Goal: Navigation & Orientation: Find specific page/section

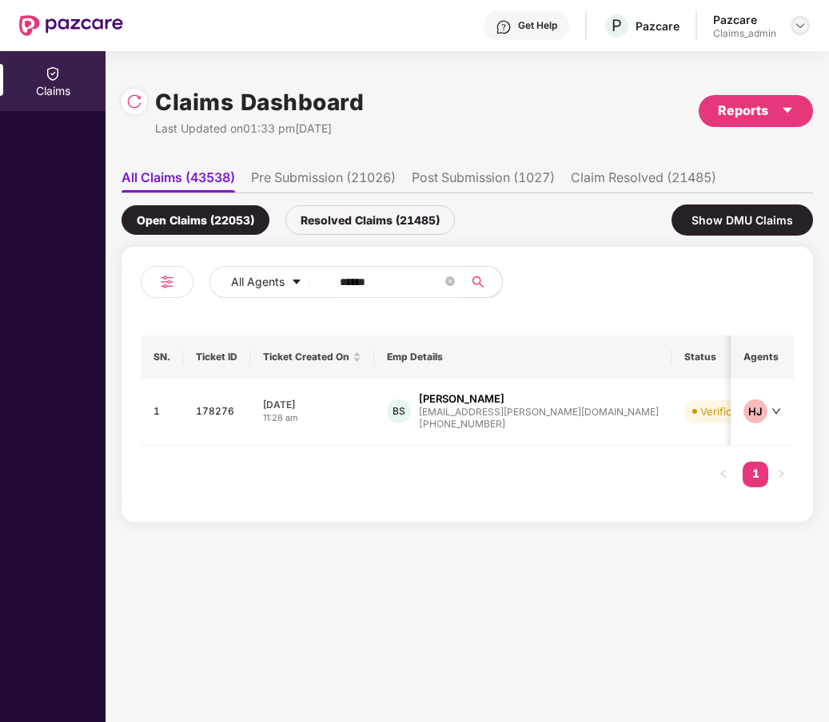
click at [803, 20] on img at bounding box center [799, 25] width 13 height 13
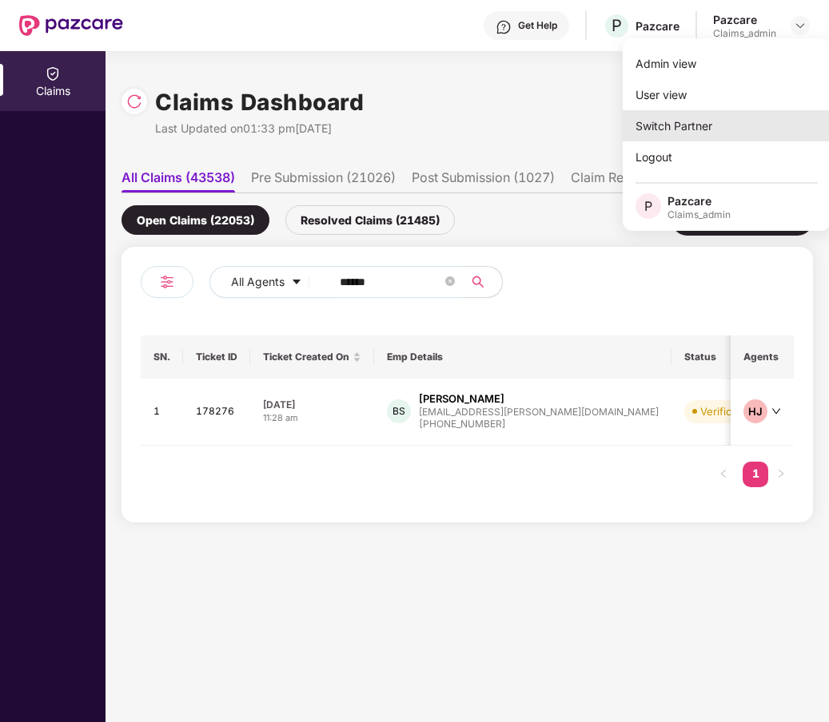
click at [720, 122] on div "Switch Partner" at bounding box center [726, 125] width 208 height 31
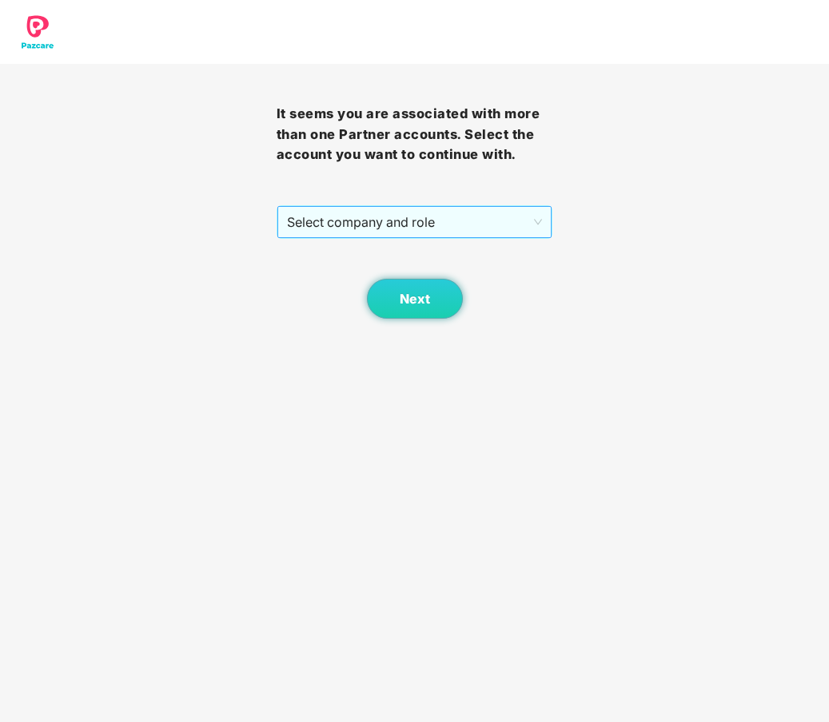
click at [434, 225] on span "Select company and role" at bounding box center [415, 222] width 256 height 30
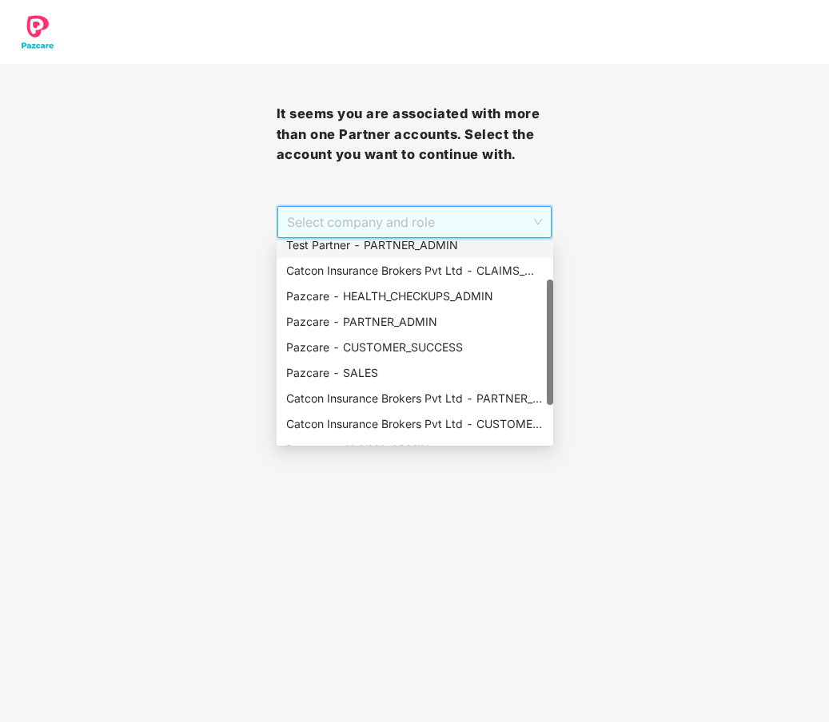
scroll to position [128, 0]
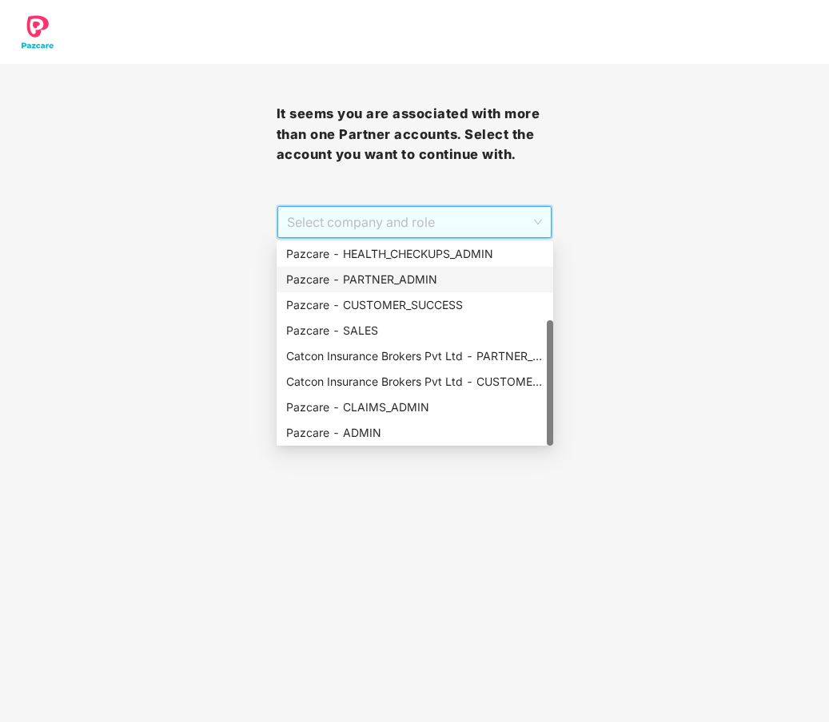
click at [382, 287] on div "Pazcare - PARTNER_ADMIN" at bounding box center [414, 280] width 257 height 18
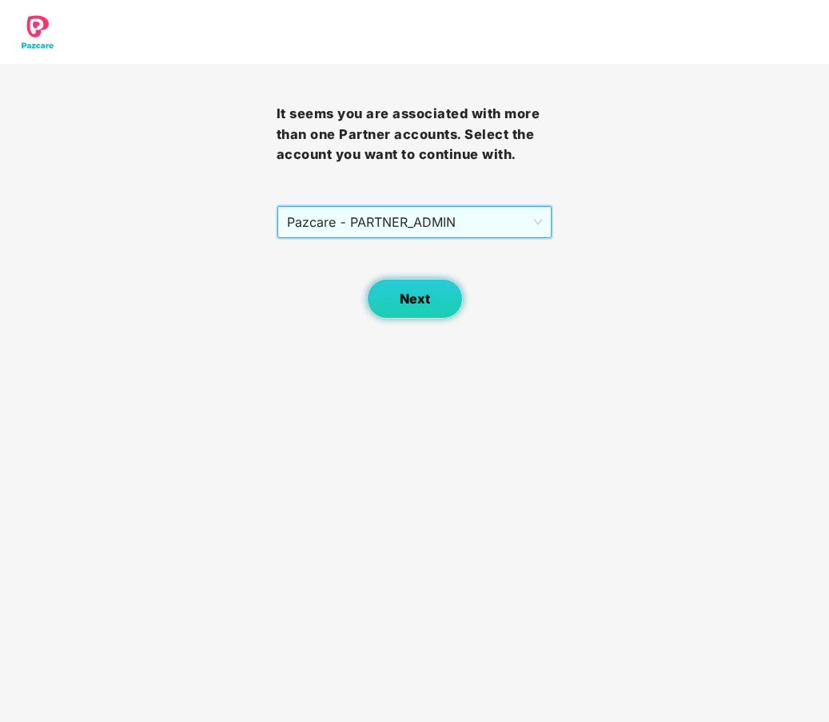
click at [423, 302] on span "Next" at bounding box center [415, 299] width 30 height 15
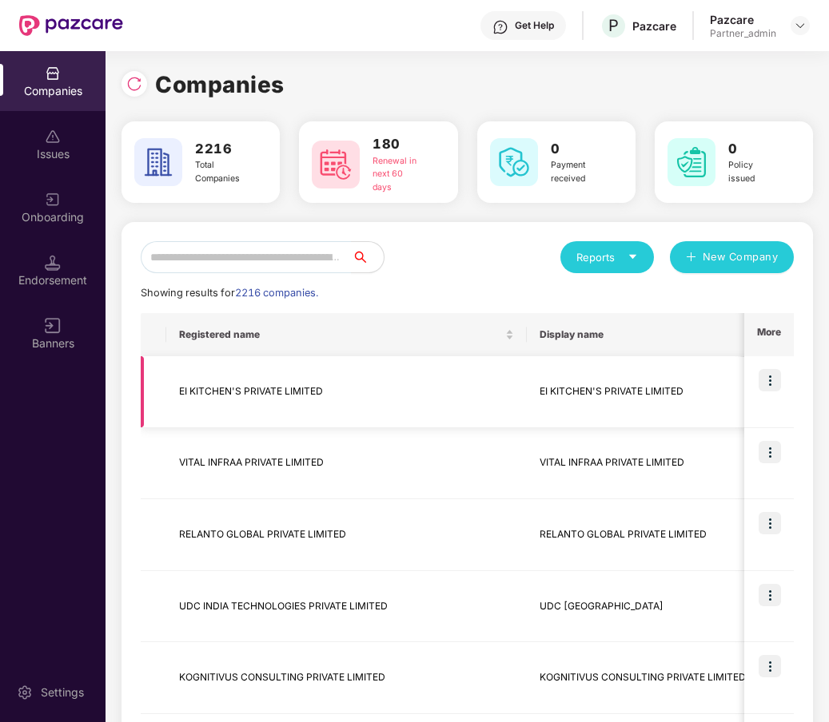
click at [766, 373] on img at bounding box center [769, 380] width 22 height 22
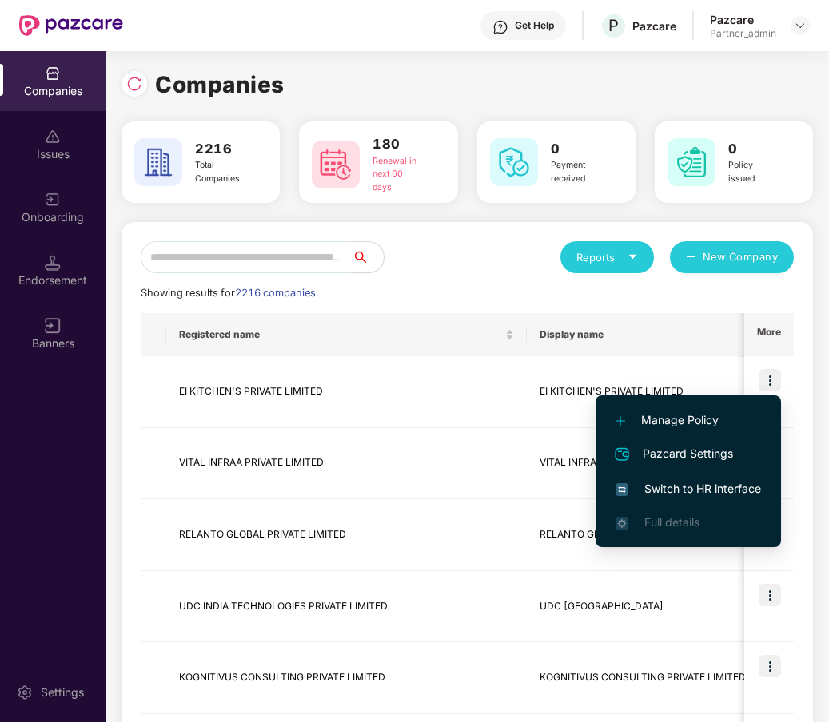
click at [712, 480] on span "Switch to HR interface" at bounding box center [687, 489] width 145 height 18
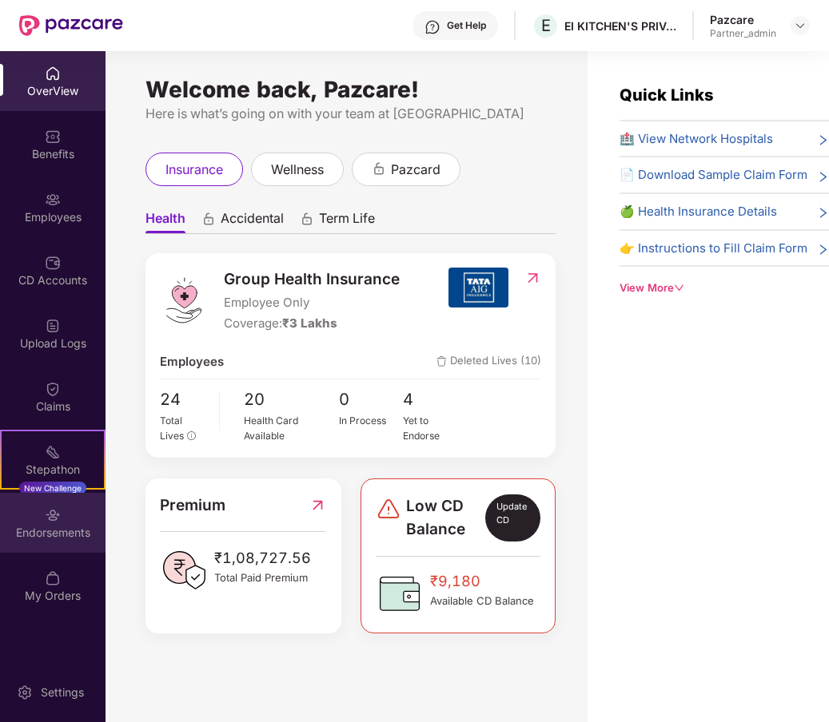
click at [49, 530] on div "Endorsements" at bounding box center [52, 533] width 105 height 16
